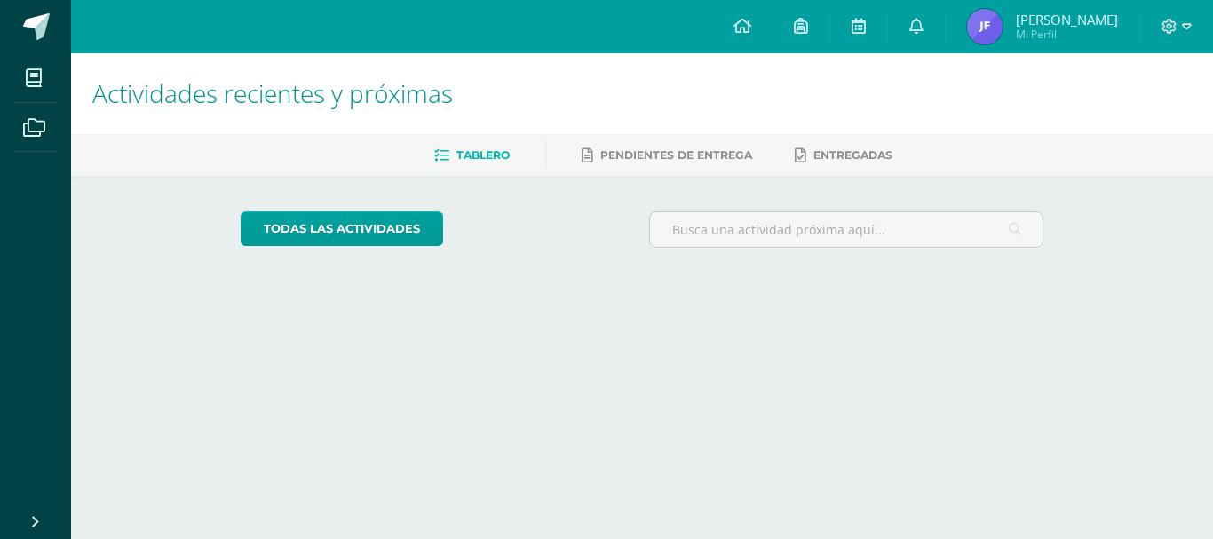
click at [832, 98] on h1 "Actividades recientes y próximas" at bounding box center [641, 93] width 1099 height 81
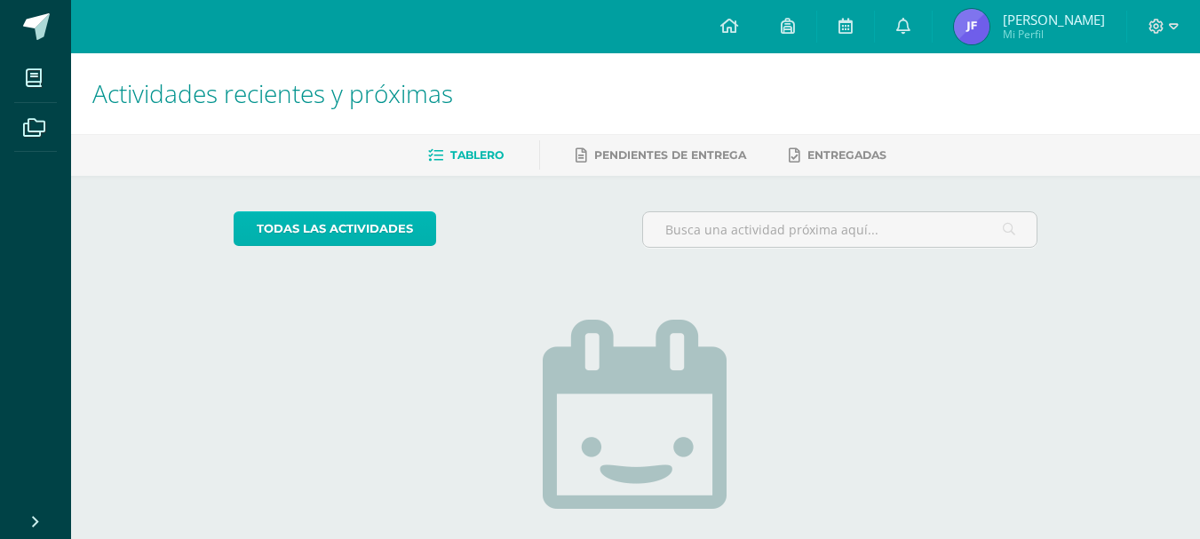
click at [359, 244] on link "todas las Actividades" at bounding box center [335, 228] width 202 height 35
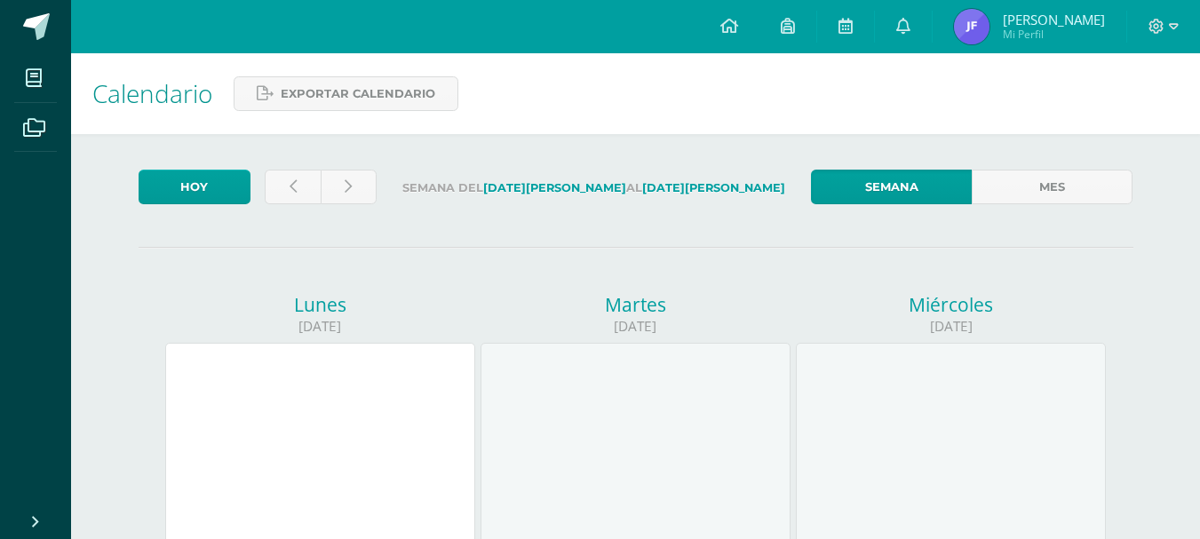
click at [680, 424] on div at bounding box center [635, 498] width 310 height 311
drag, startPoint x: 538, startPoint y: 459, endPoint x: 547, endPoint y: 488, distance: 29.8
click at [538, 461] on div at bounding box center [635, 498] width 310 height 311
